Goal: Task Accomplishment & Management: Manage account settings

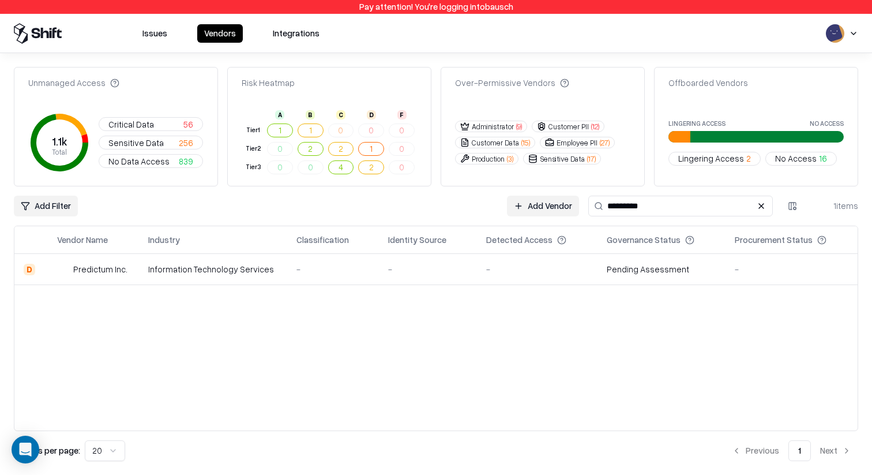
click at [844, 27] on html "Pay attention! You're logging into bausch Issues Vendors Integrations Unmanaged…" at bounding box center [436, 237] width 872 height 475
click at [821, 76] on div "Ron ron@shift.security Log out" at bounding box center [827, 74] width 197 height 58
click at [819, 90] on div "Log out" at bounding box center [828, 89] width 192 height 19
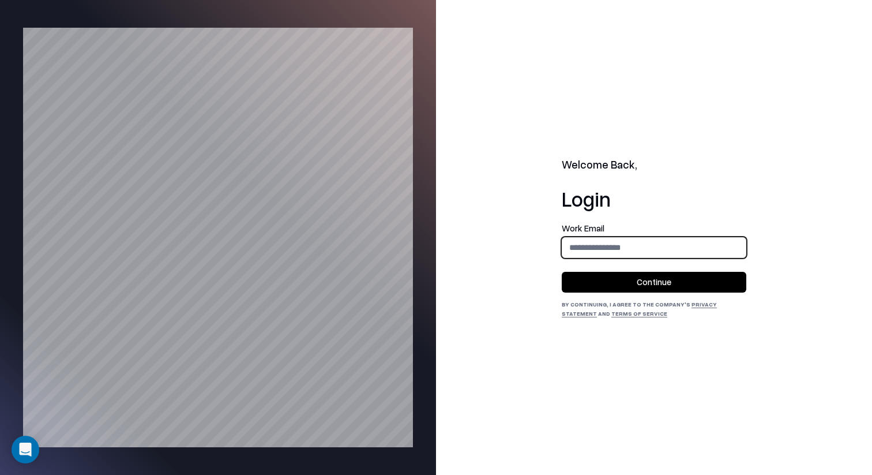
click at [610, 243] on input "email" at bounding box center [654, 247] width 183 height 21
type input "**********"
click at [626, 272] on button "Continue" at bounding box center [654, 282] width 185 height 21
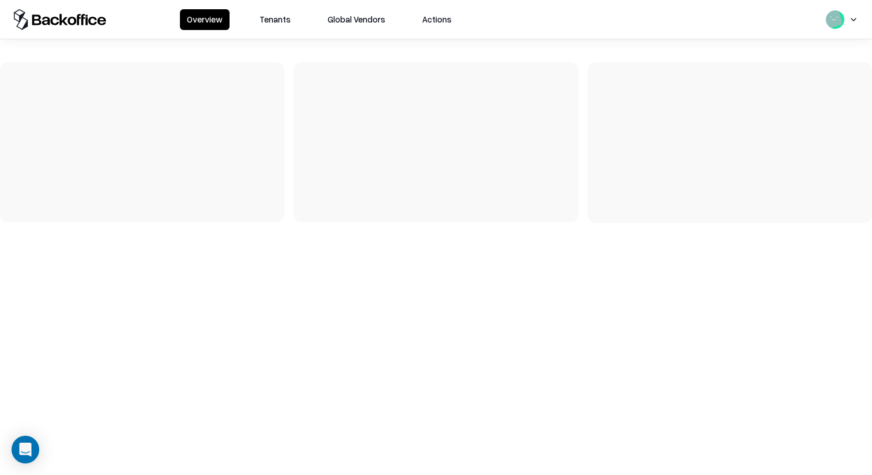
click at [281, 10] on button "Tenants" at bounding box center [275, 19] width 45 height 21
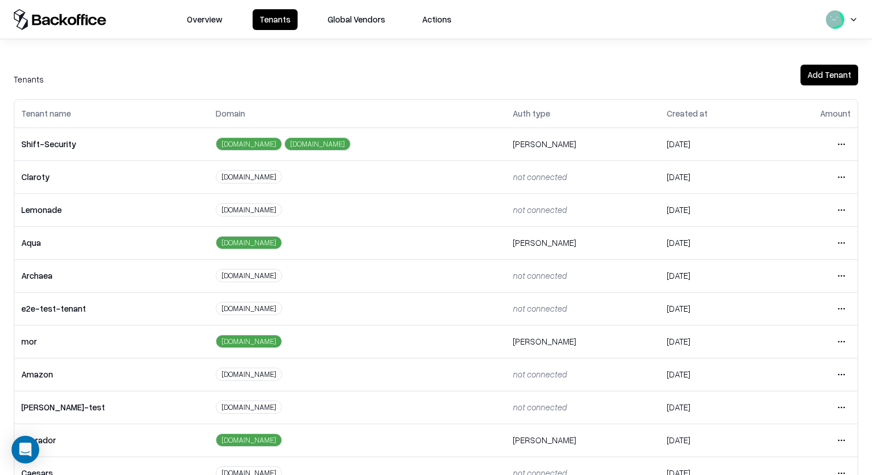
click at [840, 440] on html "Overview Tenants Global Vendors Actions Tenants Add Tenant Tenant name Domain A…" at bounding box center [436, 237] width 872 height 475
click at [815, 388] on div "Login to tenant" at bounding box center [793, 391] width 125 height 23
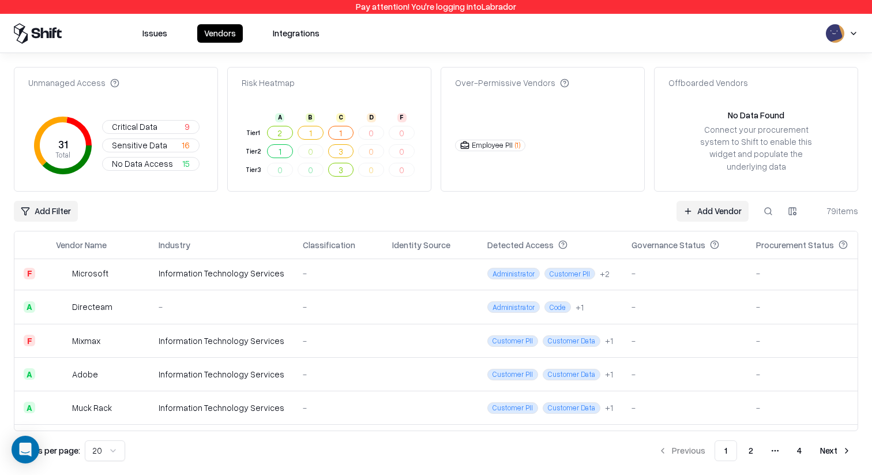
scroll to position [38, 0]
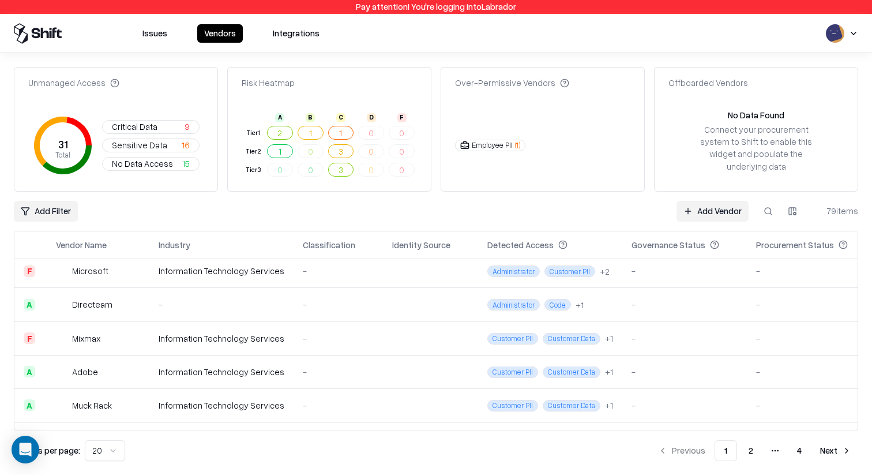
click at [270, 301] on div "-" at bounding box center [222, 304] width 126 height 12
